Goal: Information Seeking & Learning: Learn about a topic

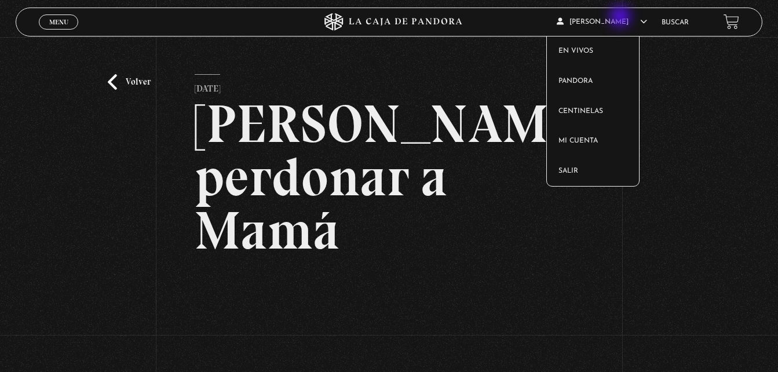
click at [621, 19] on span "[PERSON_NAME]" at bounding box center [602, 22] width 90 height 7
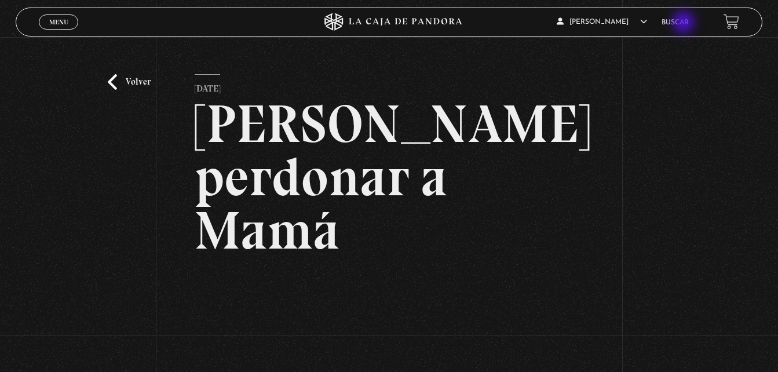
click at [685, 23] on link "Buscar" at bounding box center [675, 22] width 27 height 7
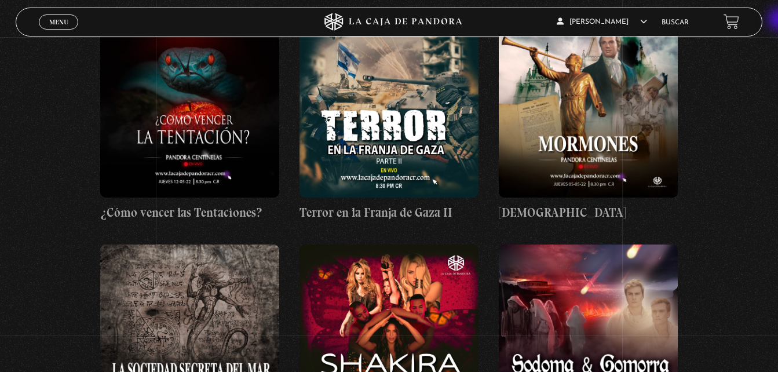
scroll to position [10718, 0]
